Goal: Check status: Check status

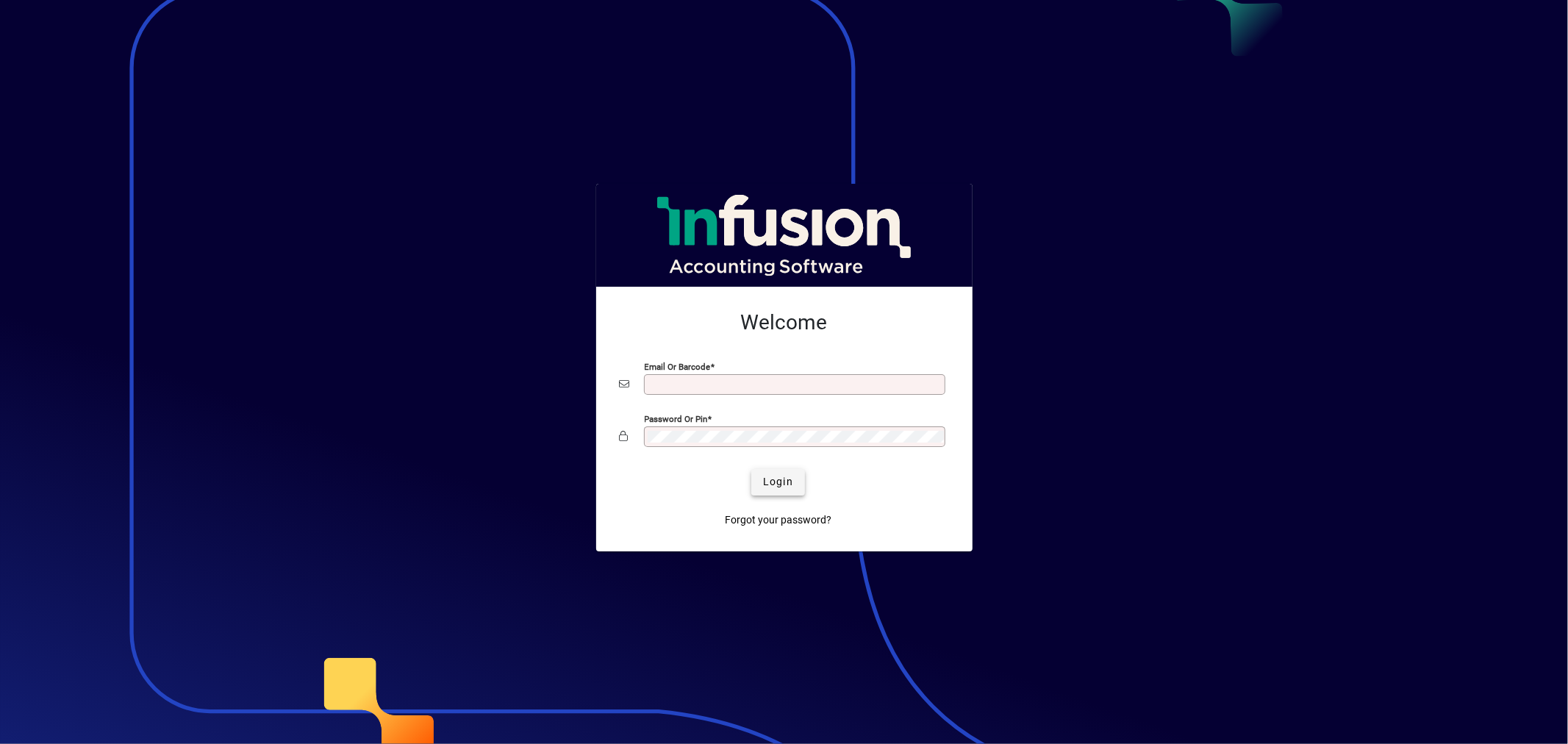
type input "**********"
click at [775, 482] on span "Login" at bounding box center [778, 482] width 30 height 16
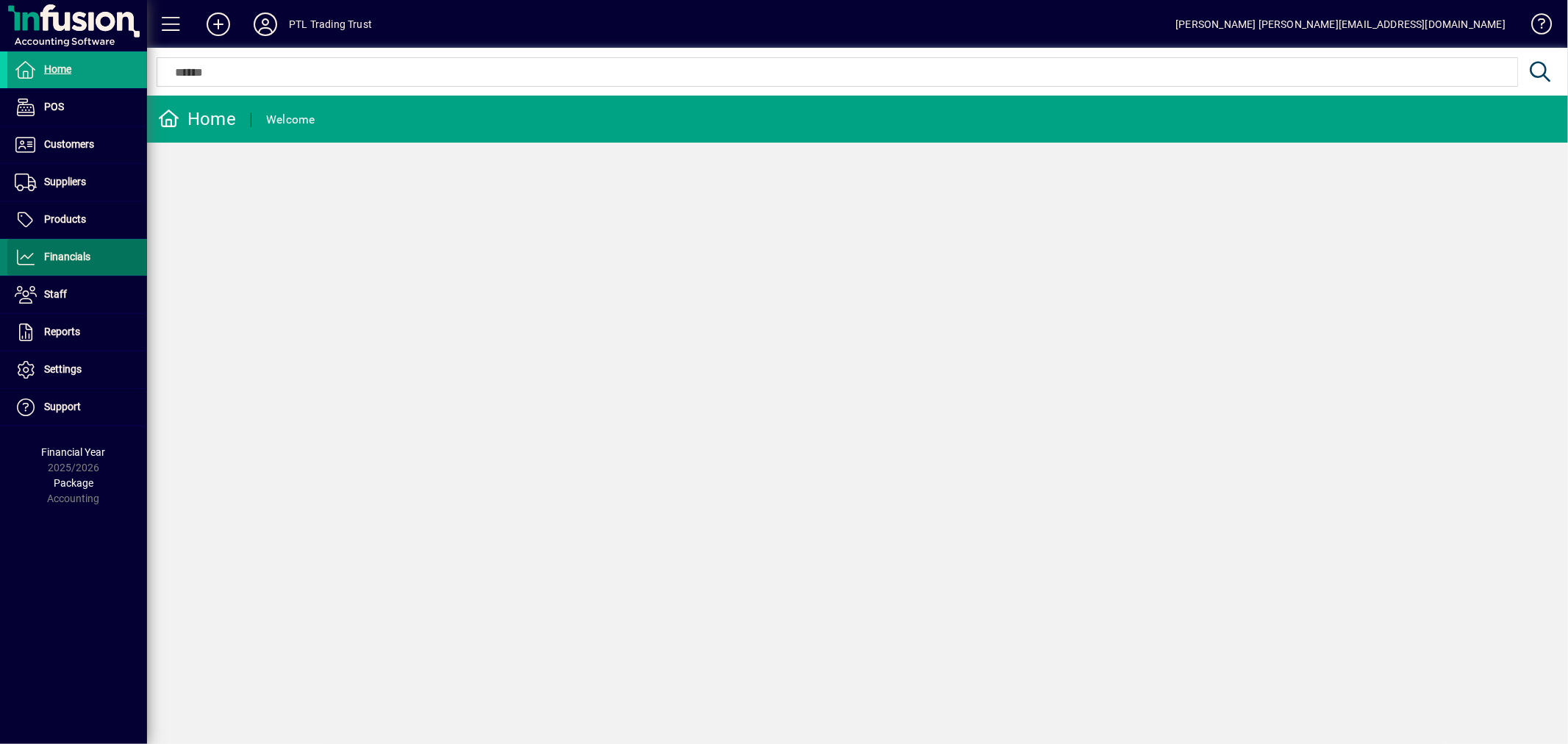
click at [88, 255] on span "Financials" at bounding box center [67, 256] width 46 height 12
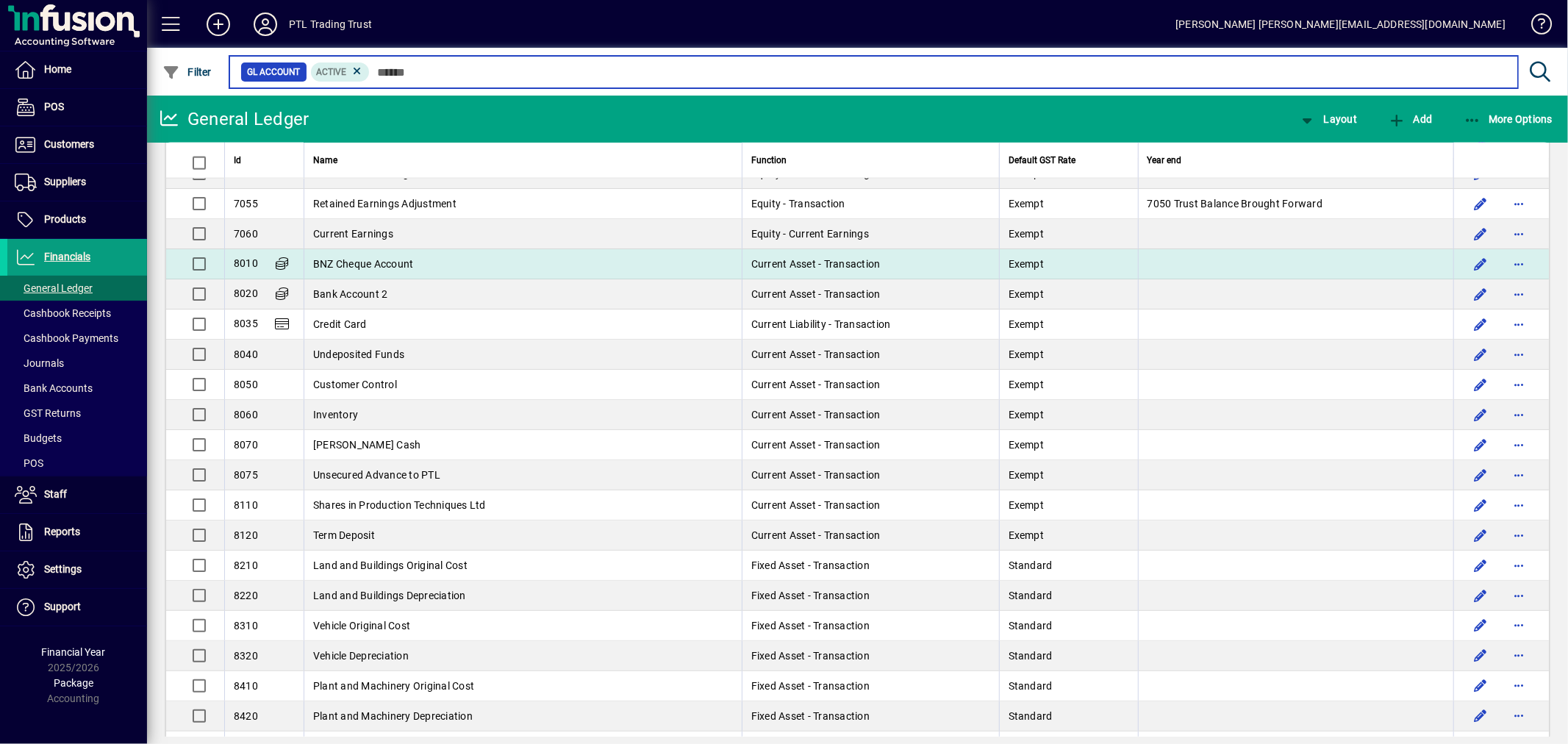
scroll to position [1849, 0]
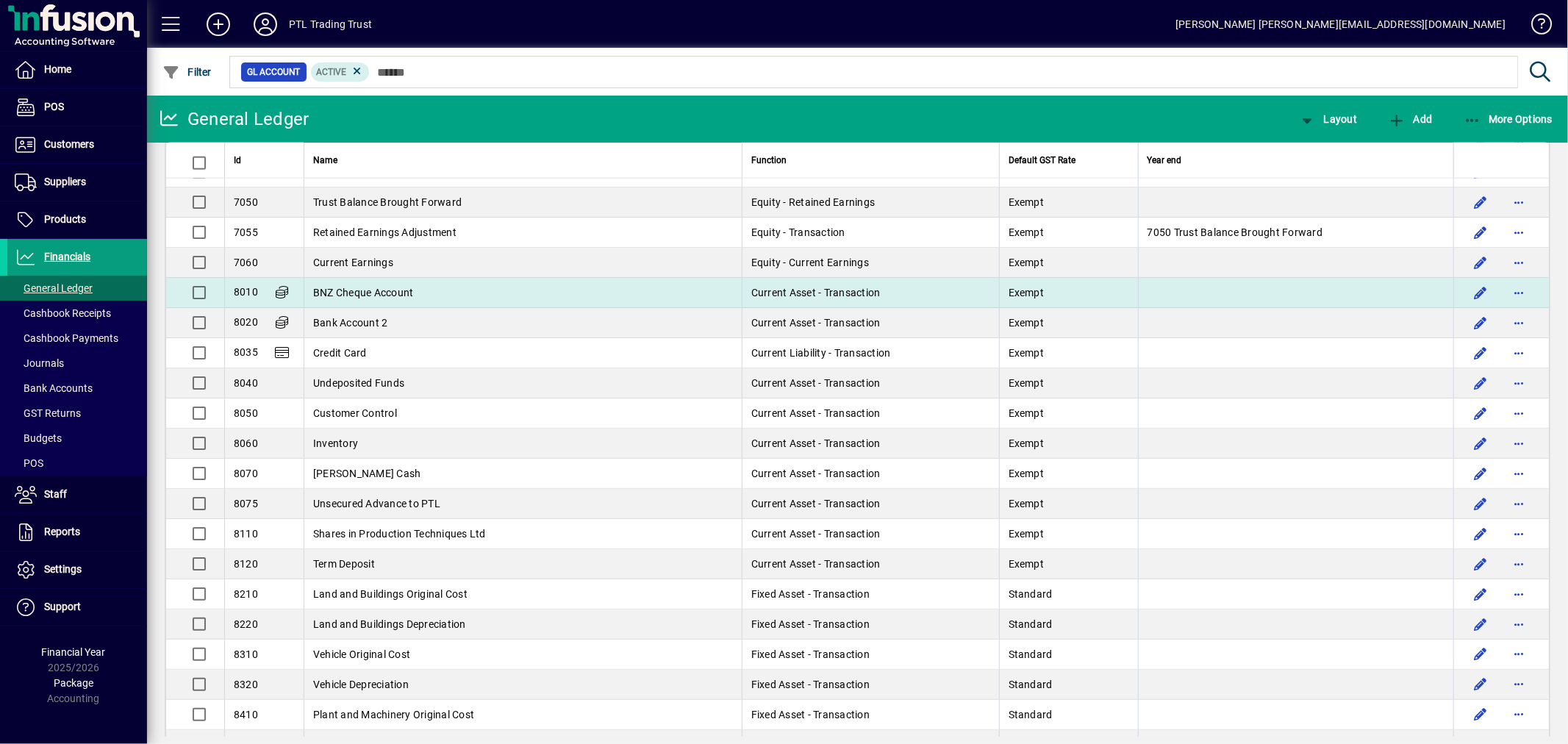
click at [393, 294] on span "BNZ Cheque Account" at bounding box center [363, 292] width 101 height 12
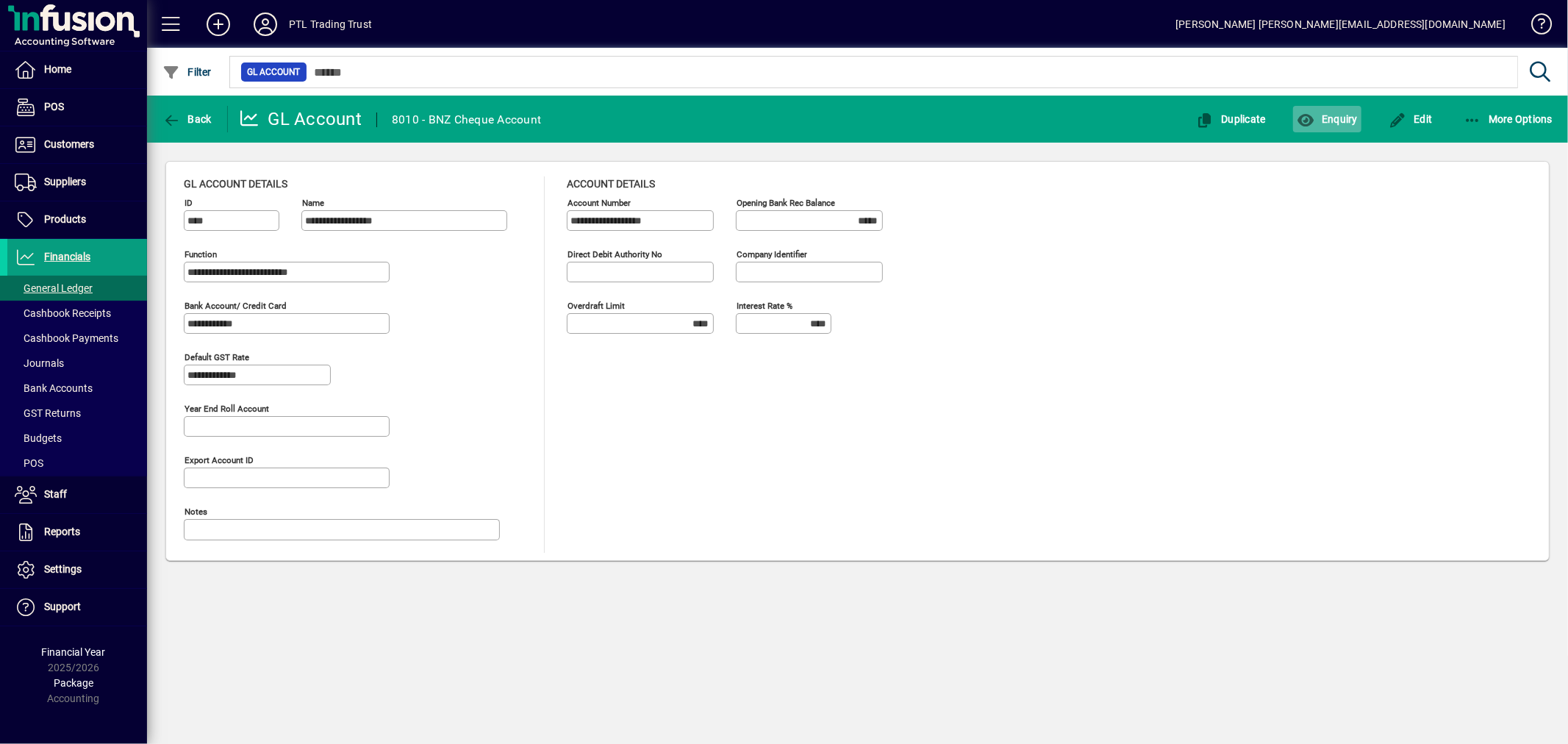
click at [1348, 122] on span "Enquiry" at bounding box center [1327, 119] width 61 height 12
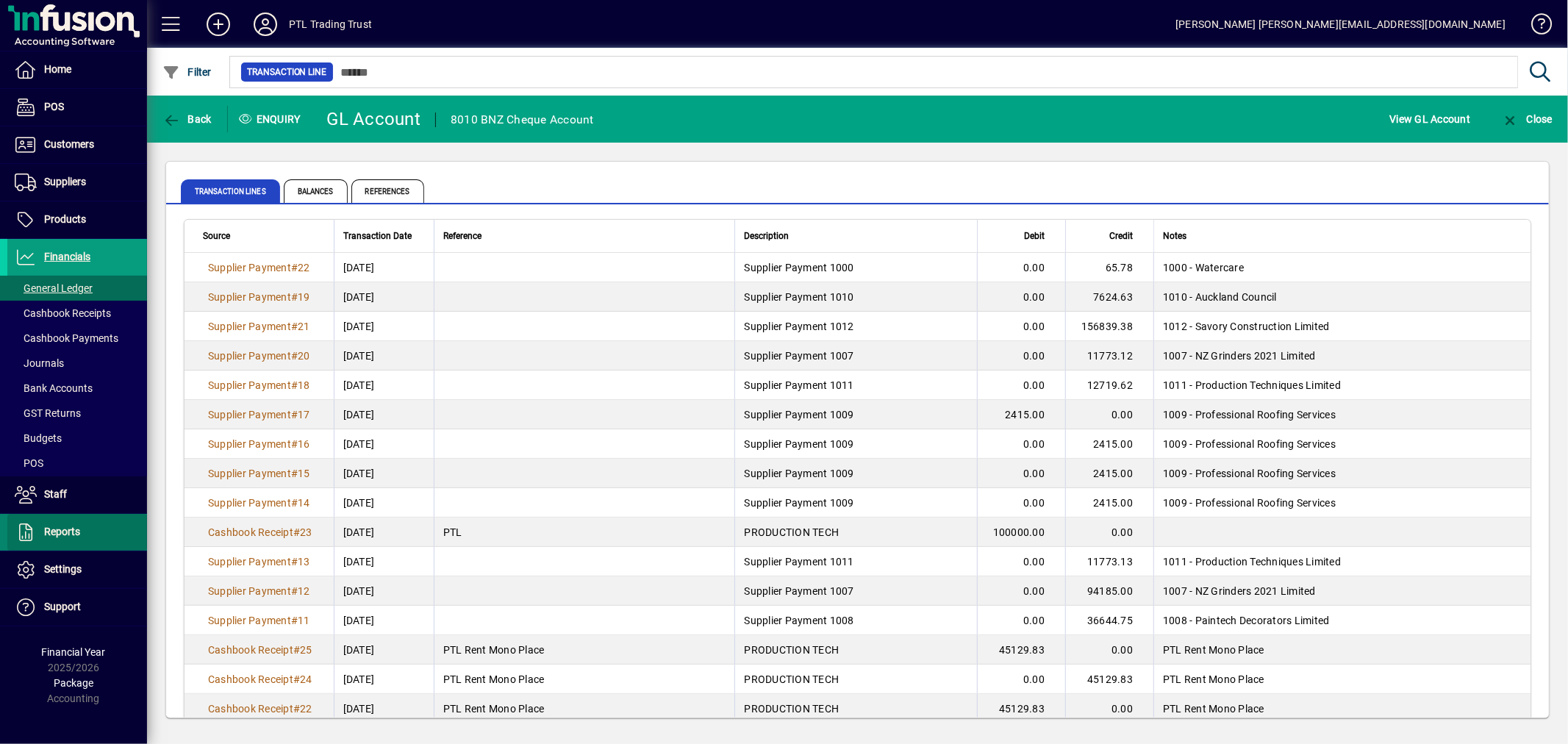
click at [99, 535] on span at bounding box center [77, 532] width 140 height 35
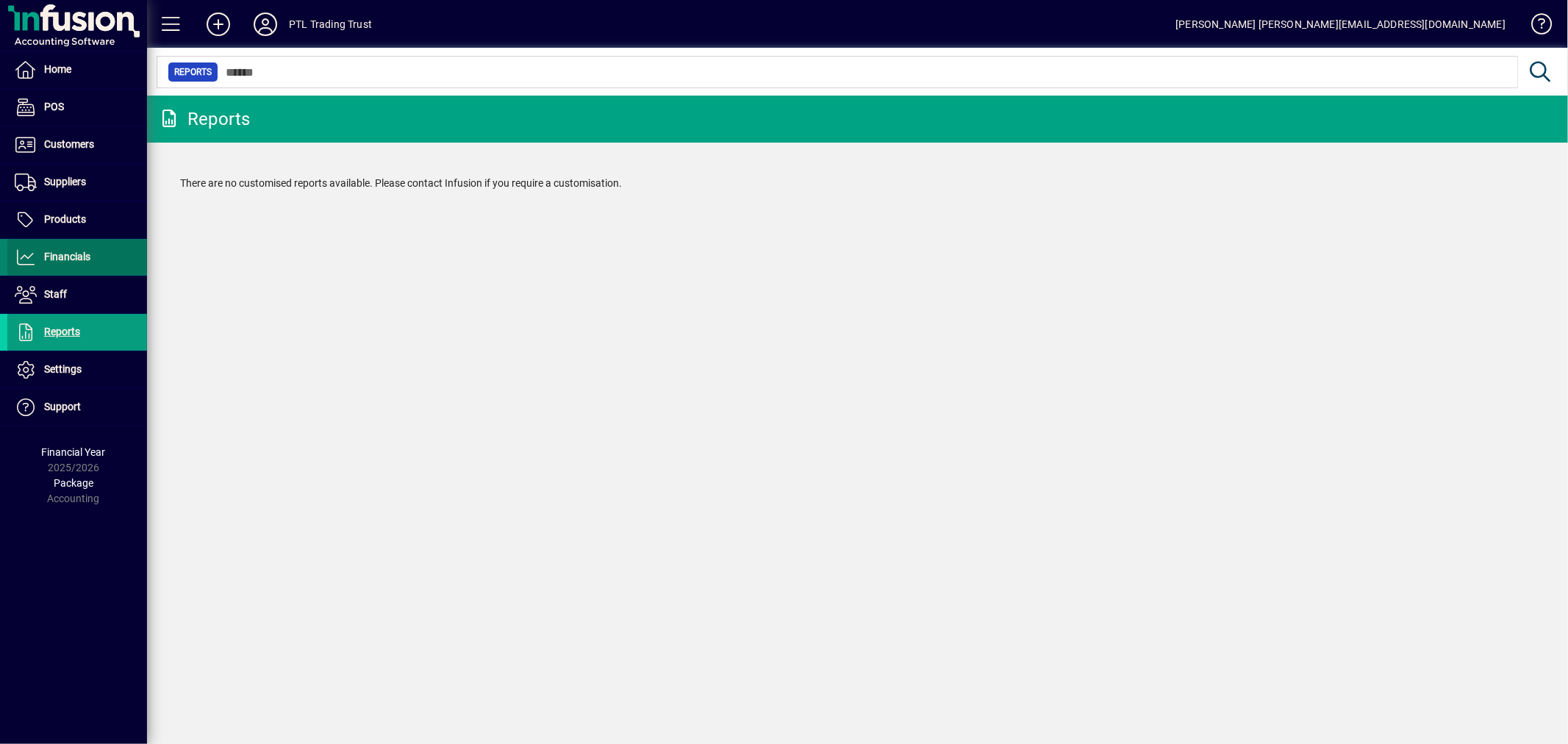
click at [72, 255] on span "Financials" at bounding box center [67, 256] width 46 height 12
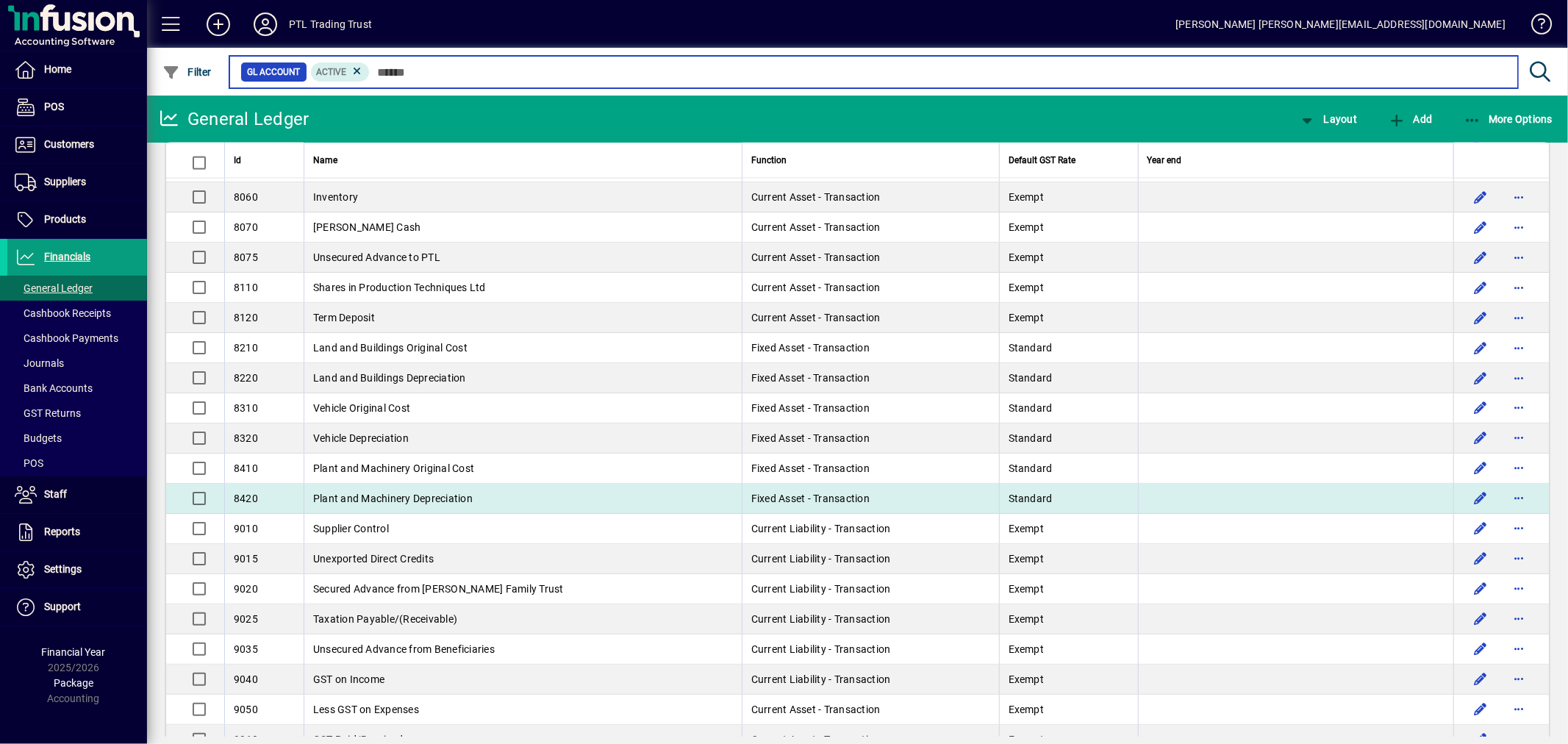
scroll to position [1931, 0]
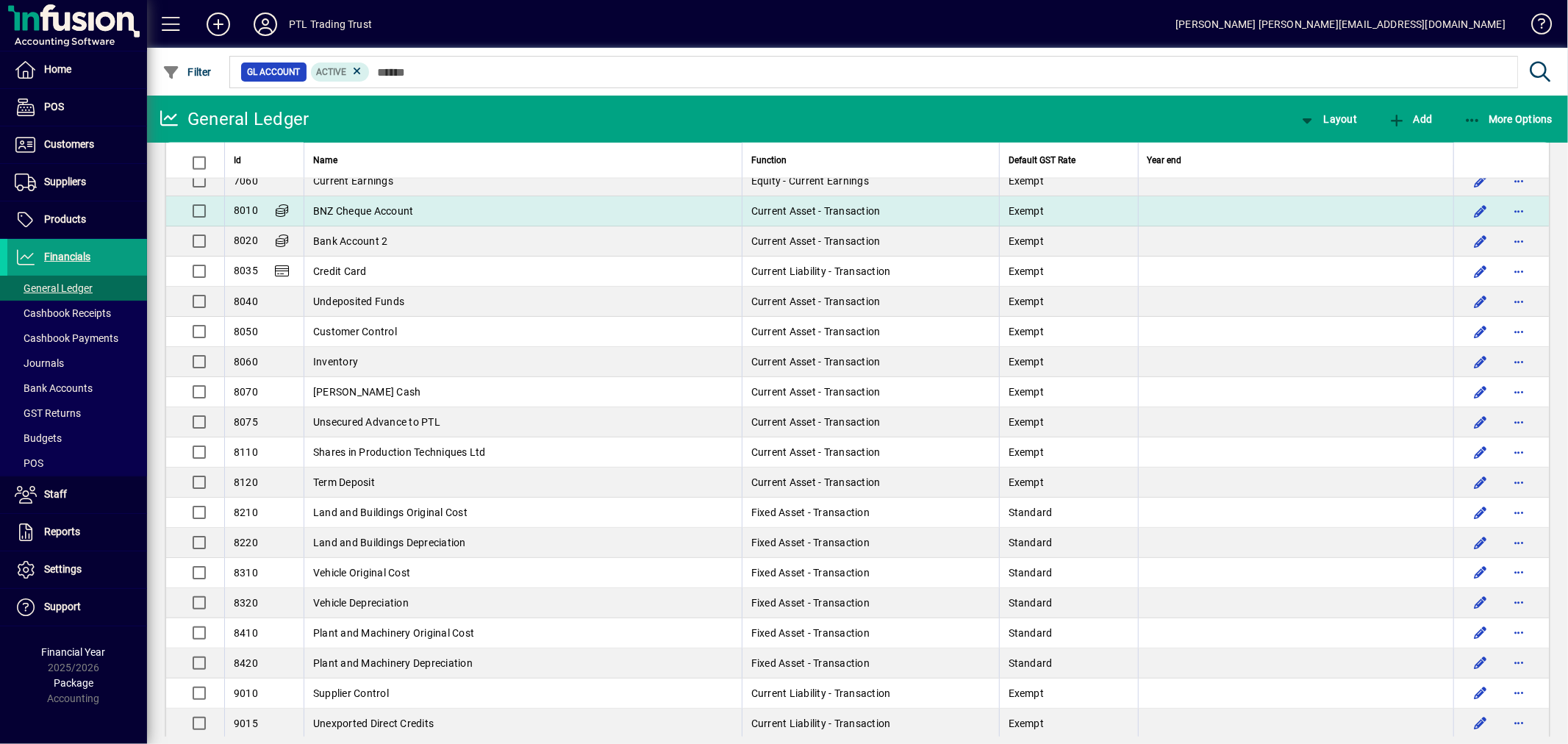
click at [353, 207] on span "BNZ Cheque Account" at bounding box center [363, 211] width 101 height 12
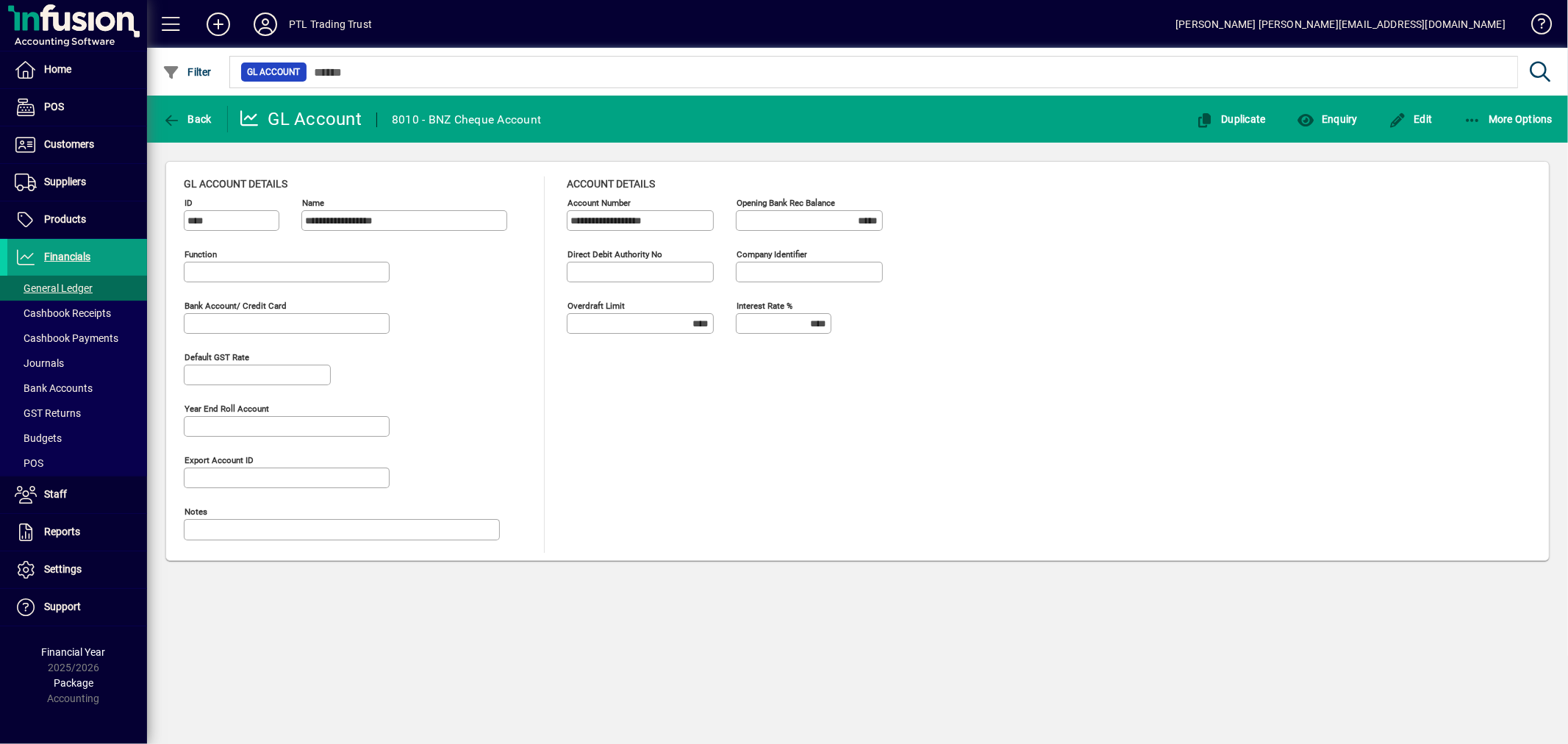
type input "**********"
click at [1500, 115] on span "More Options" at bounding box center [1509, 119] width 90 height 12
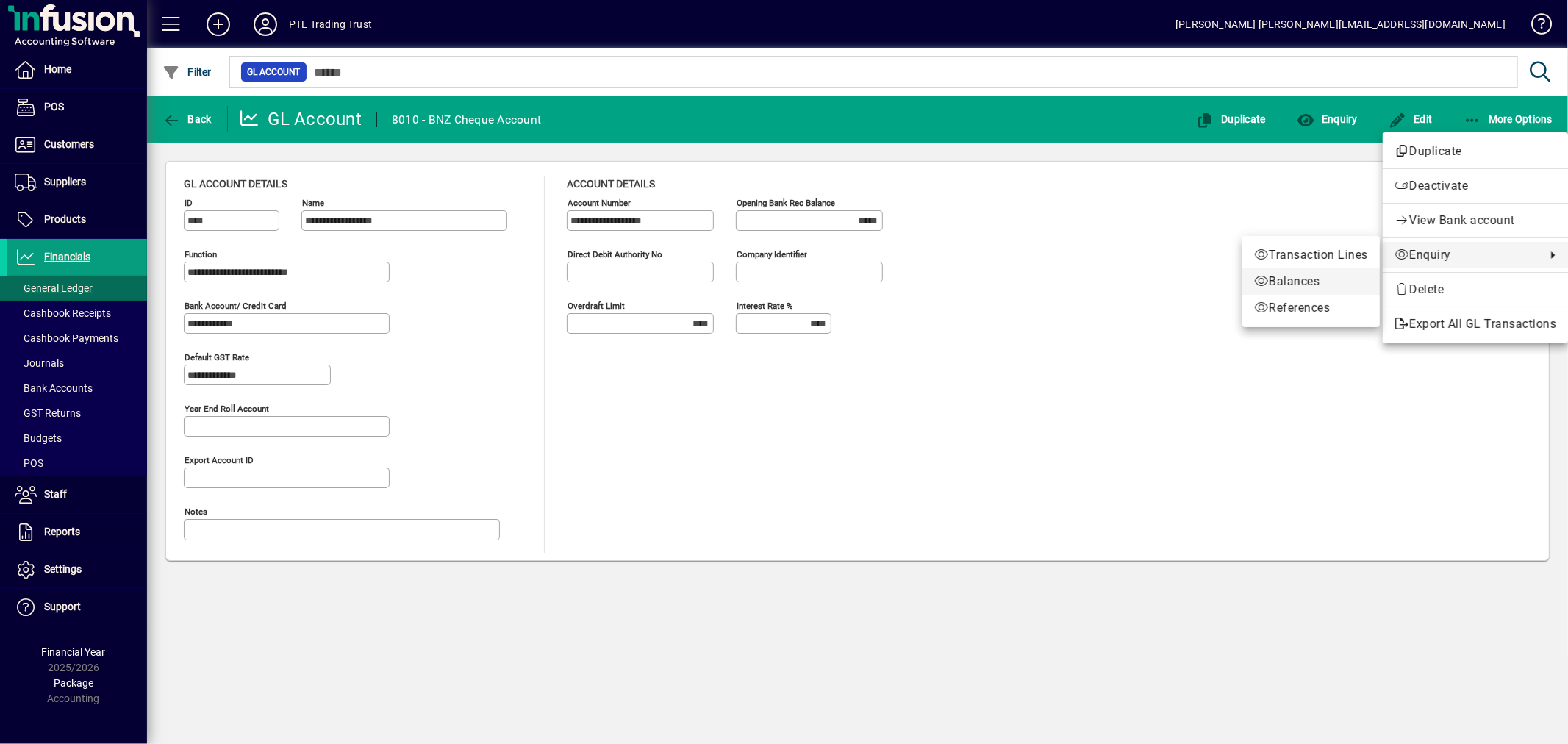
click at [1298, 281] on span "Balances" at bounding box center [1311, 282] width 114 height 18
